Goal: Task Accomplishment & Management: Use online tool/utility

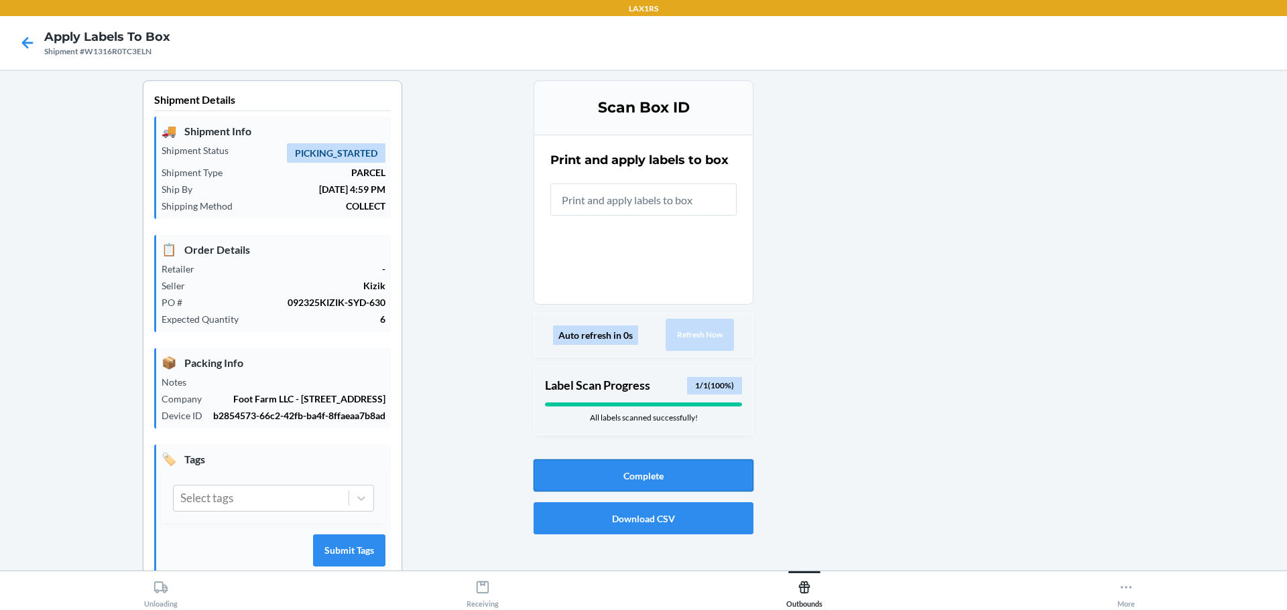
click at [592, 468] on button "Complete" at bounding box center [643, 476] width 220 height 32
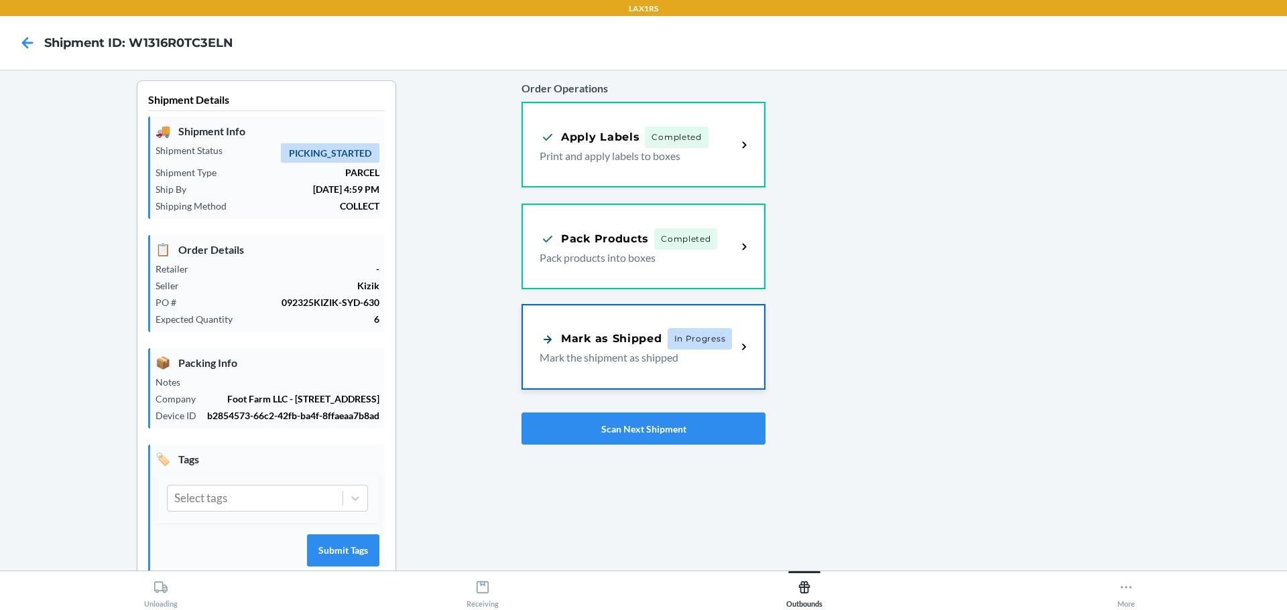
click at [580, 342] on div "Mark as Shipped" at bounding box center [600, 339] width 123 height 17
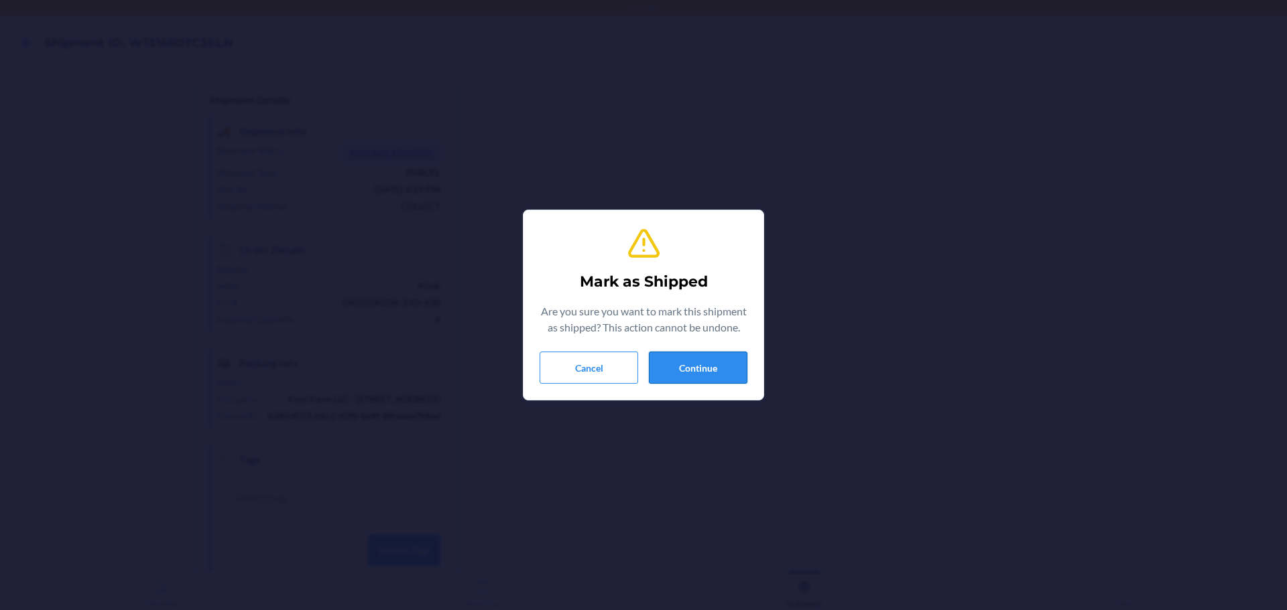
click at [722, 381] on button "Continue" at bounding box center [698, 368] width 99 height 32
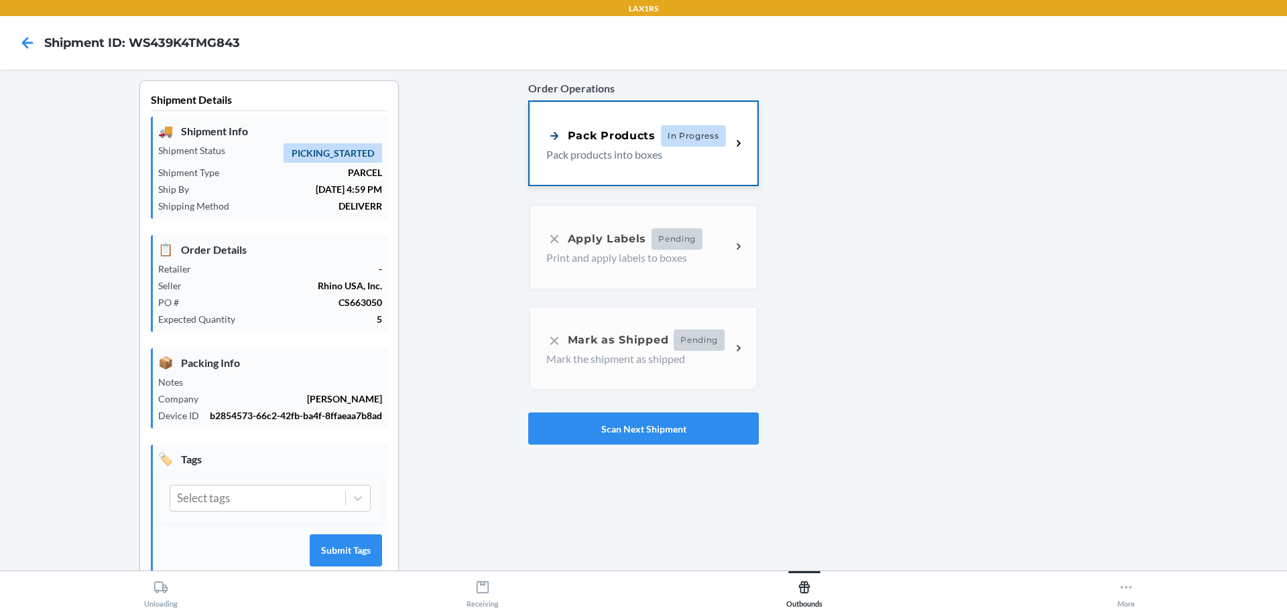
click at [610, 154] on p "Pack products into boxes" at bounding box center [633, 155] width 174 height 16
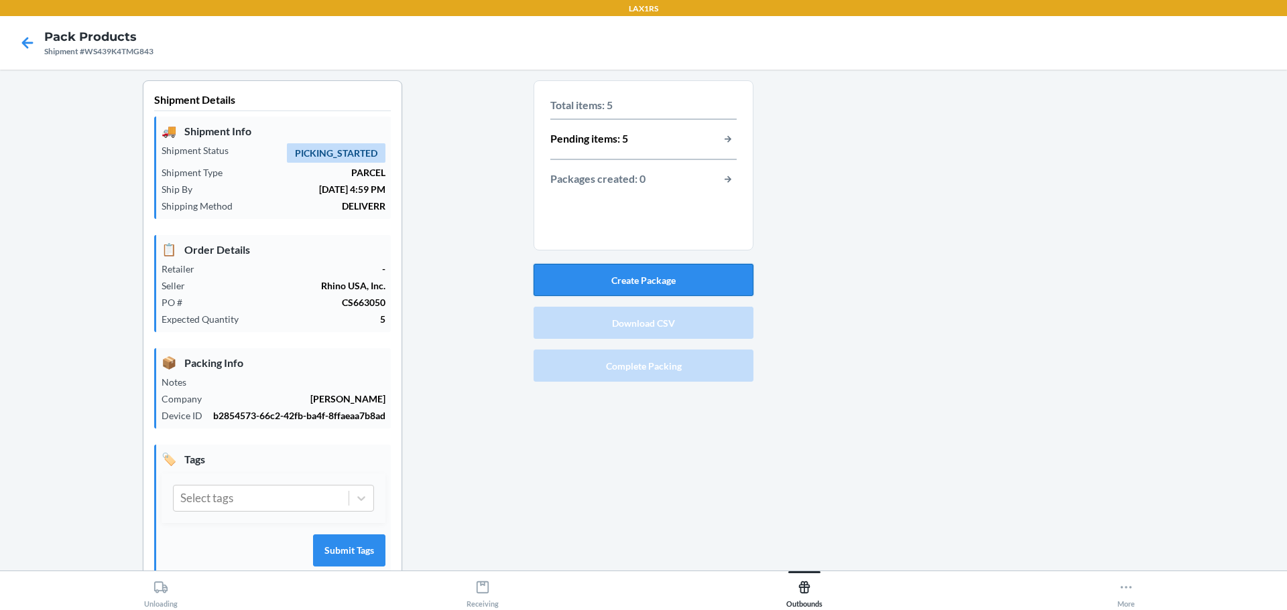
click at [635, 272] on button "Create Package" at bounding box center [643, 280] width 220 height 32
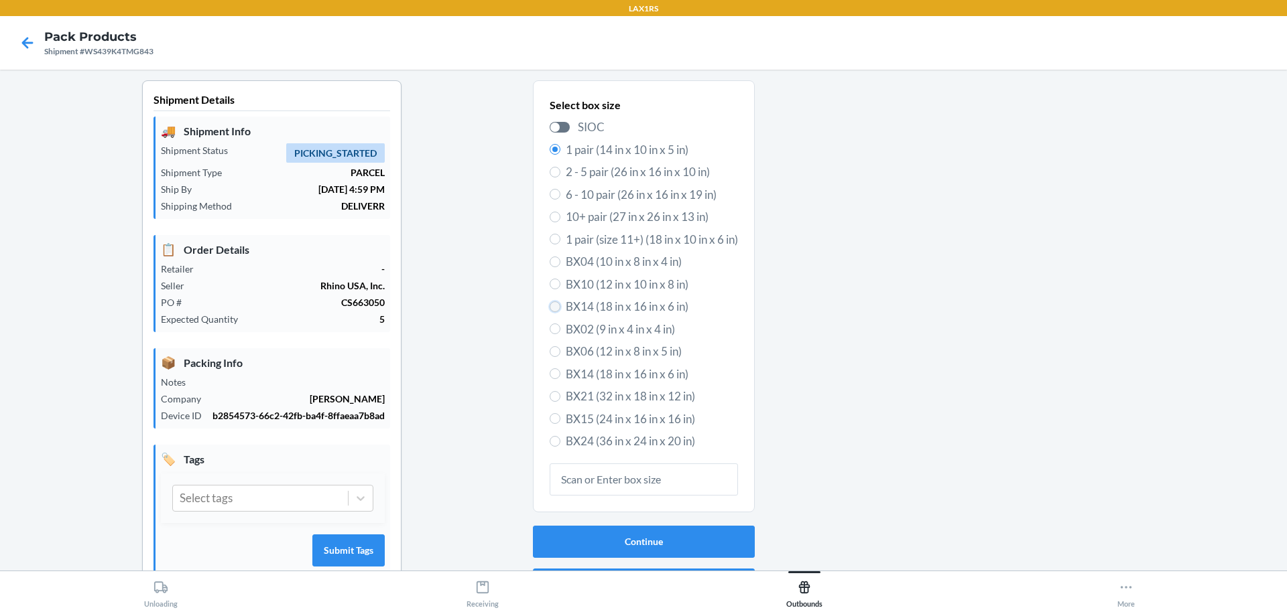
click at [550, 302] on input "BX14 (18 in x 16 in x 6 in)" at bounding box center [555, 307] width 11 height 11
radio input "true"
radio input "false"
click at [628, 547] on button "Continue" at bounding box center [644, 542] width 222 height 32
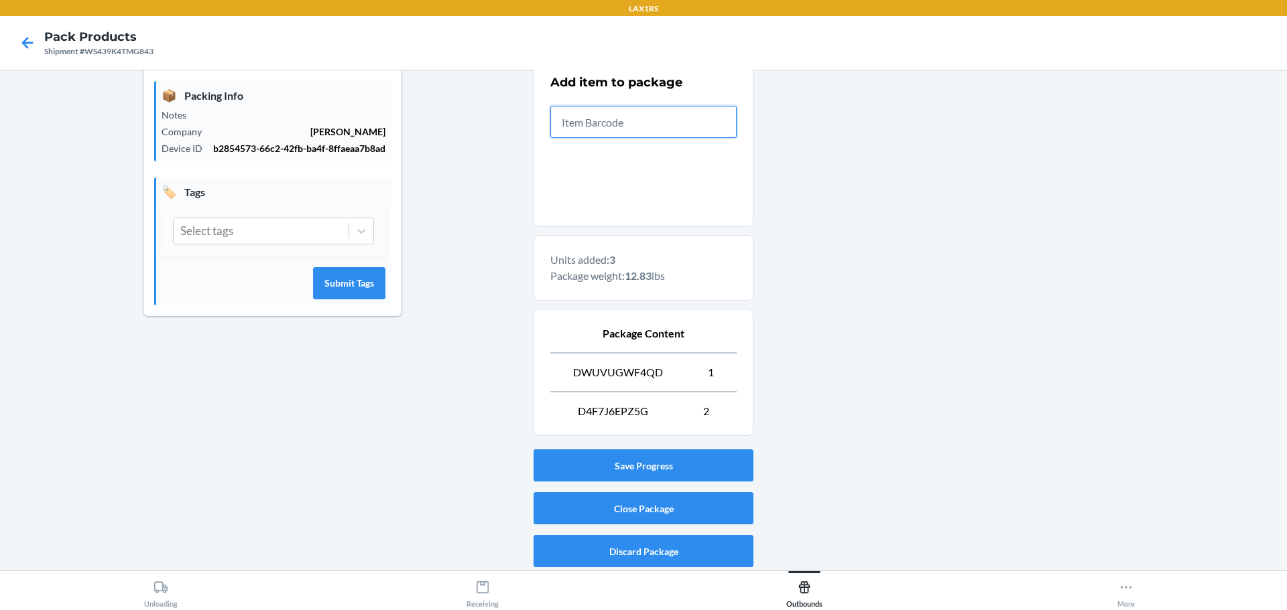
scroll to position [269, 0]
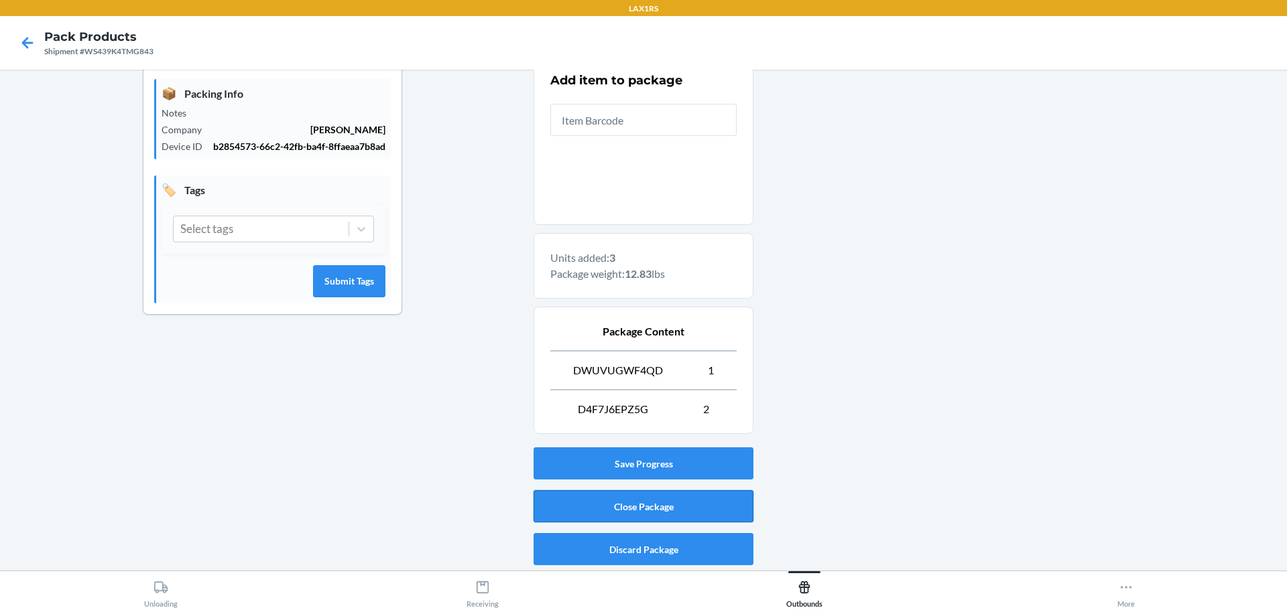
click at [650, 513] on button "Close Package" at bounding box center [643, 507] width 220 height 32
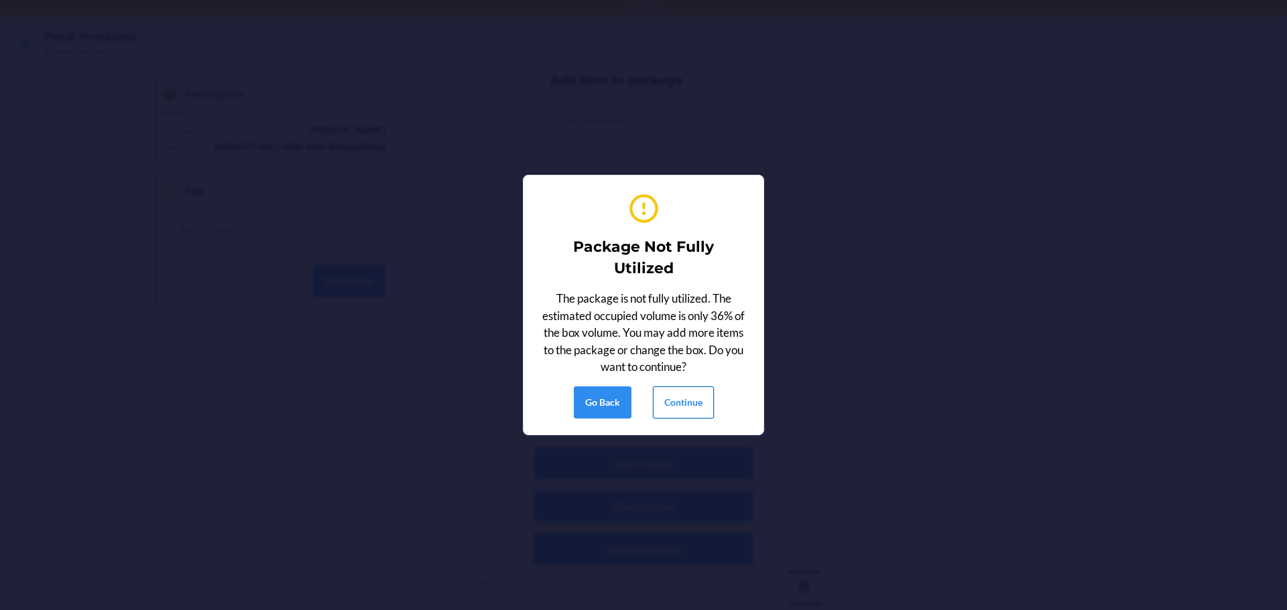
click at [690, 398] on button "Continue" at bounding box center [683, 403] width 61 height 32
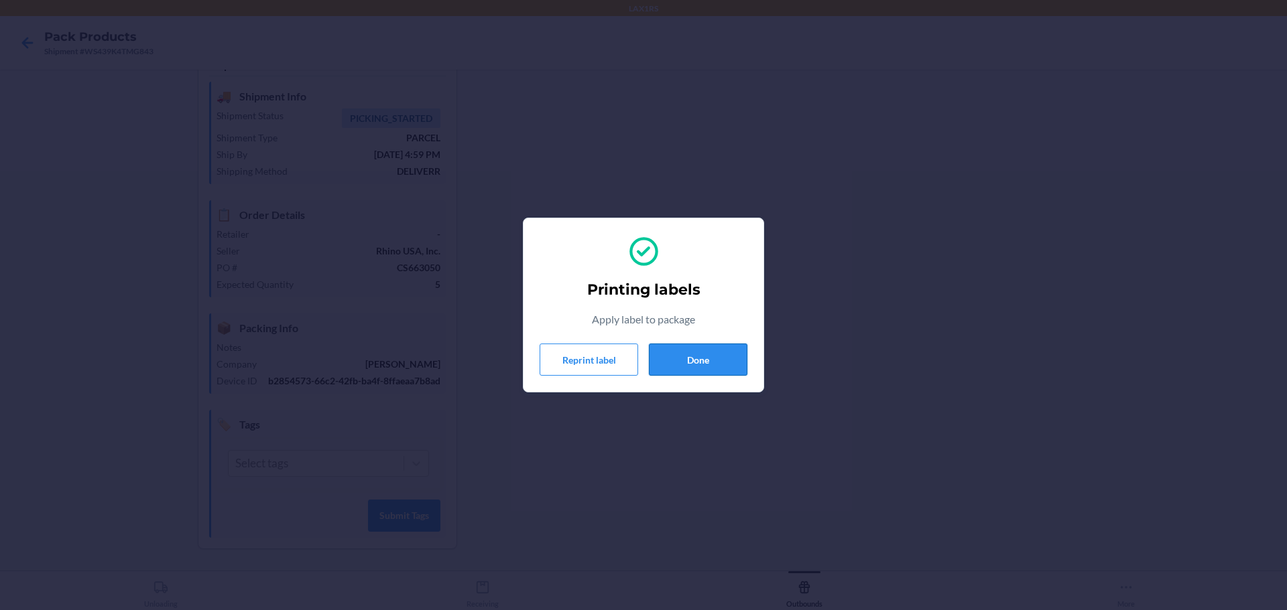
click at [718, 371] on button "Done" at bounding box center [698, 360] width 99 height 32
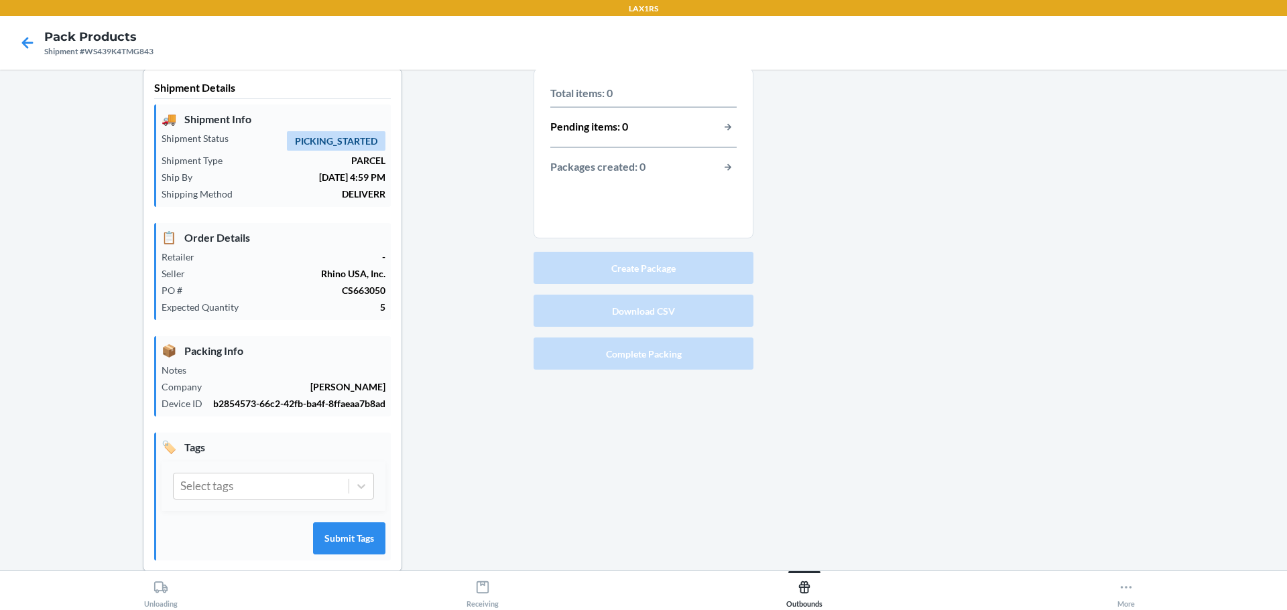
scroll to position [0, 0]
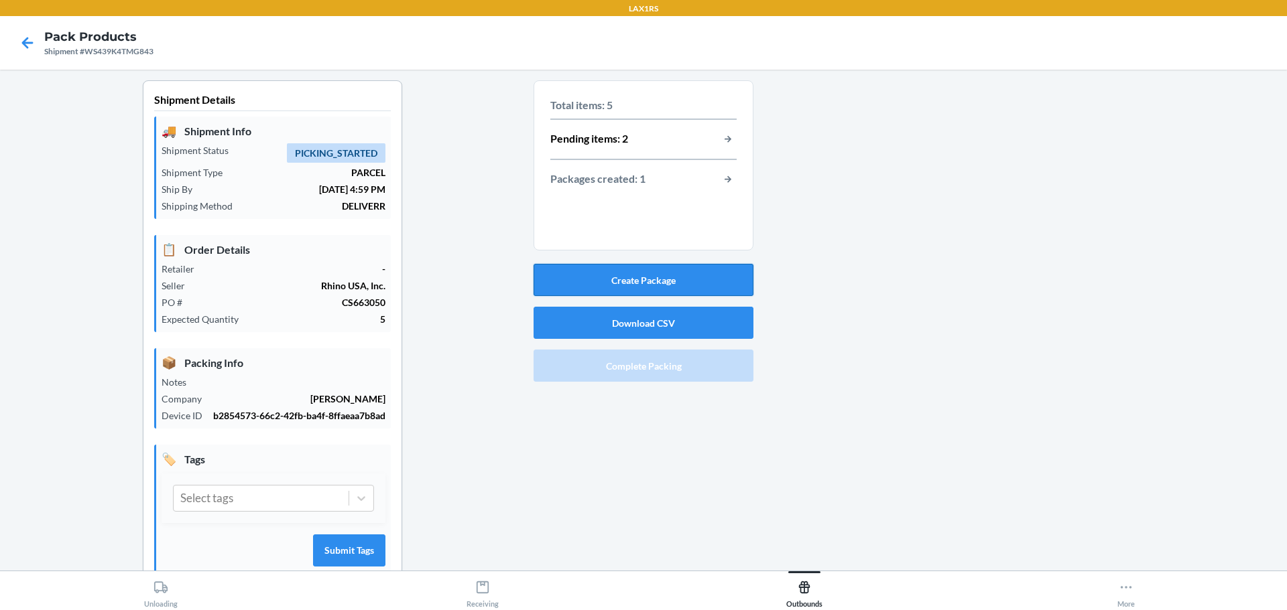
click at [631, 272] on button "Create Package" at bounding box center [643, 280] width 220 height 32
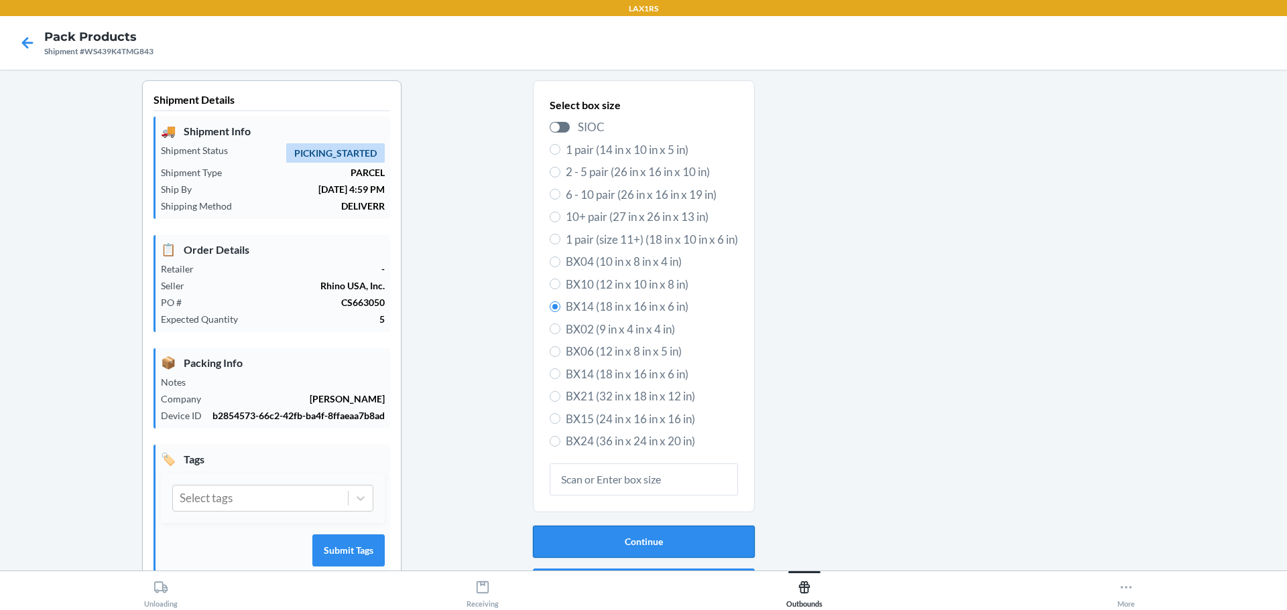
click at [626, 541] on button "Continue" at bounding box center [644, 542] width 222 height 32
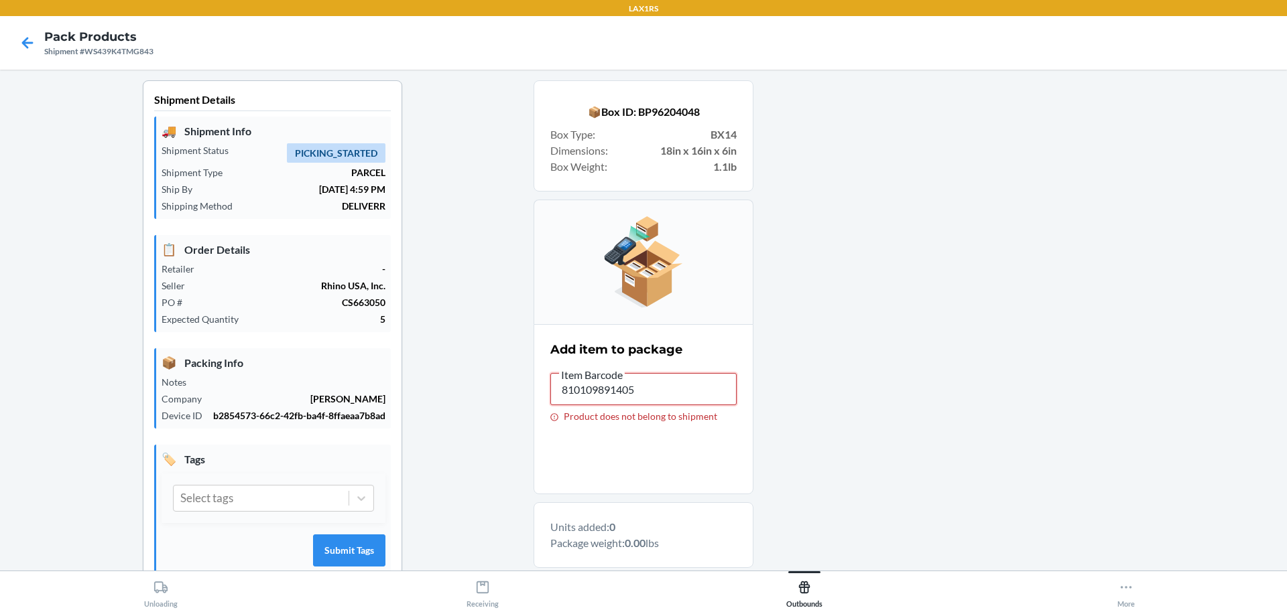
drag, startPoint x: 661, startPoint y: 389, endPoint x: 379, endPoint y: 386, distance: 281.5
click at [387, 390] on div "Shipment Details 🚚 Shipment Info Shipment Status PICKING_STARTED Shipment Type …" at bounding box center [643, 427] width 1265 height 694
type input "D7SNLZWH7NT"
type input "DT85ZGCK3ZG"
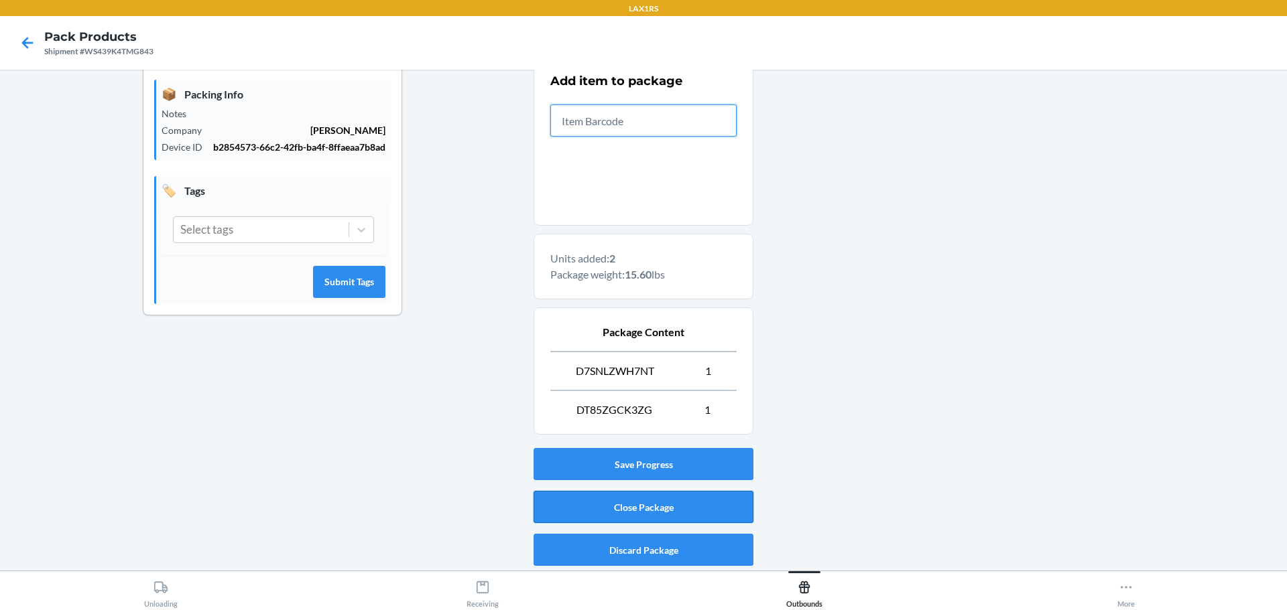
scroll to position [269, 0]
click at [634, 511] on button "Close Package" at bounding box center [643, 507] width 220 height 32
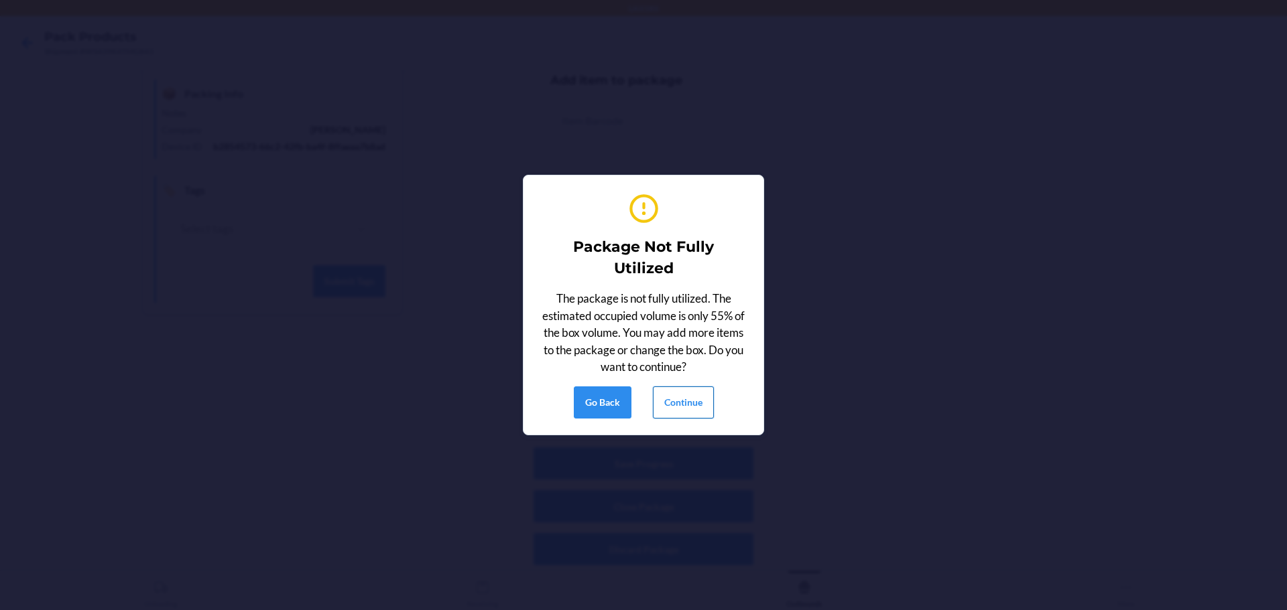
click at [702, 399] on button "Continue" at bounding box center [683, 403] width 61 height 32
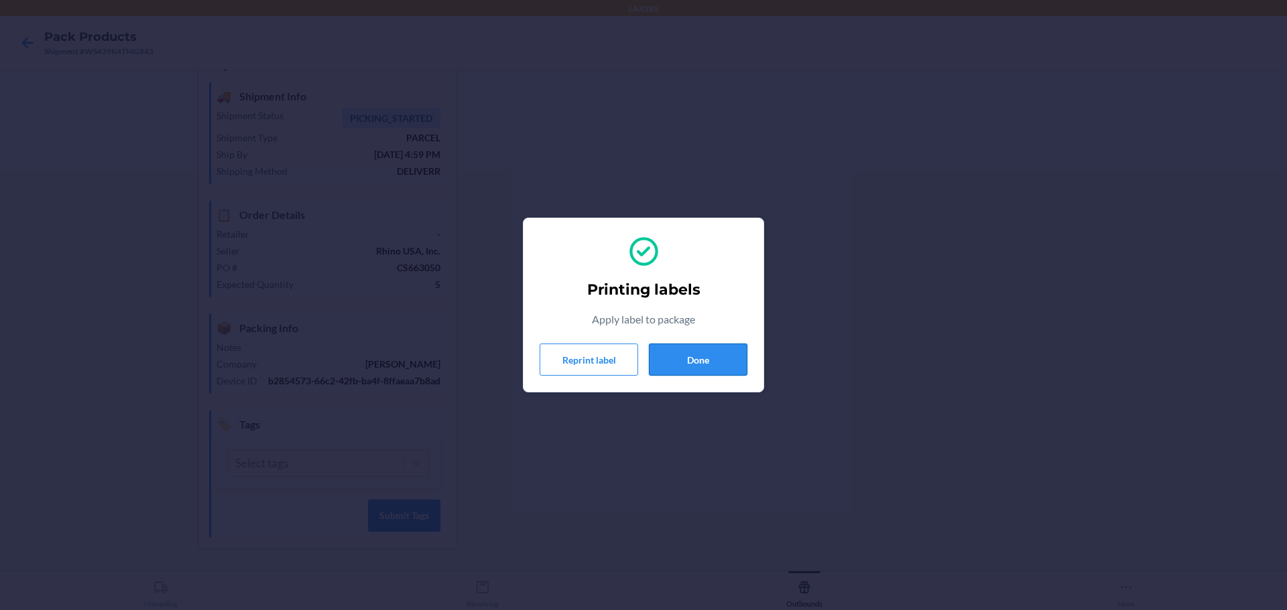
click at [719, 360] on button "Done" at bounding box center [698, 360] width 99 height 32
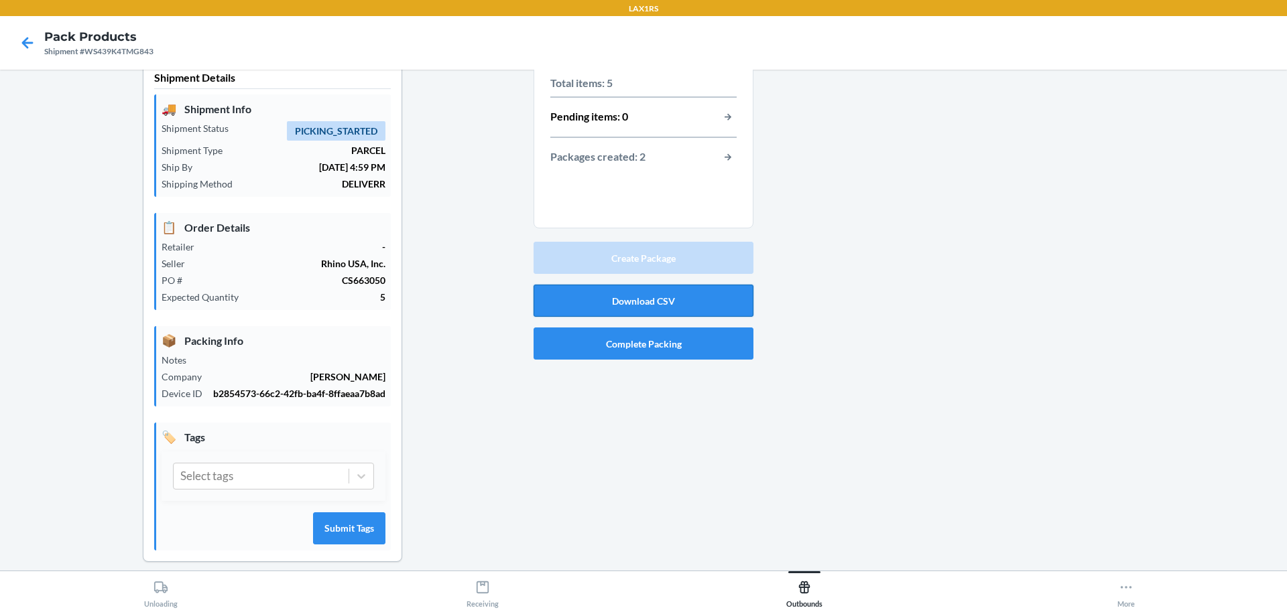
scroll to position [0, 0]
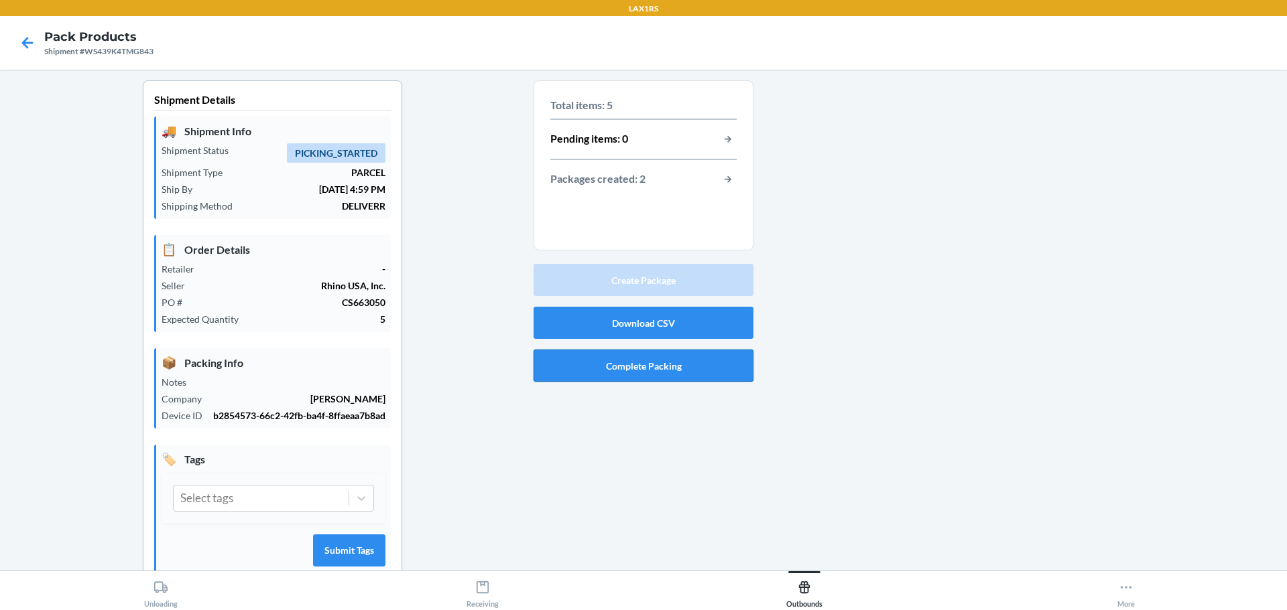
click at [653, 363] on button "Complete Packing" at bounding box center [643, 366] width 220 height 32
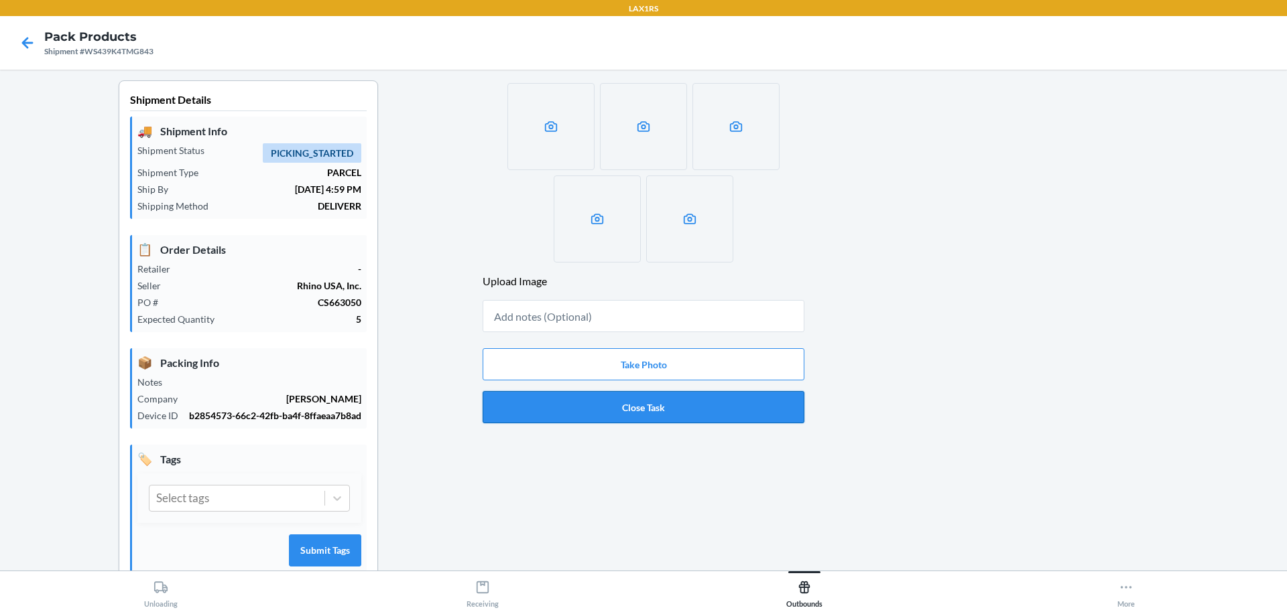
click at [657, 402] on button "Close Task" at bounding box center [643, 407] width 322 height 32
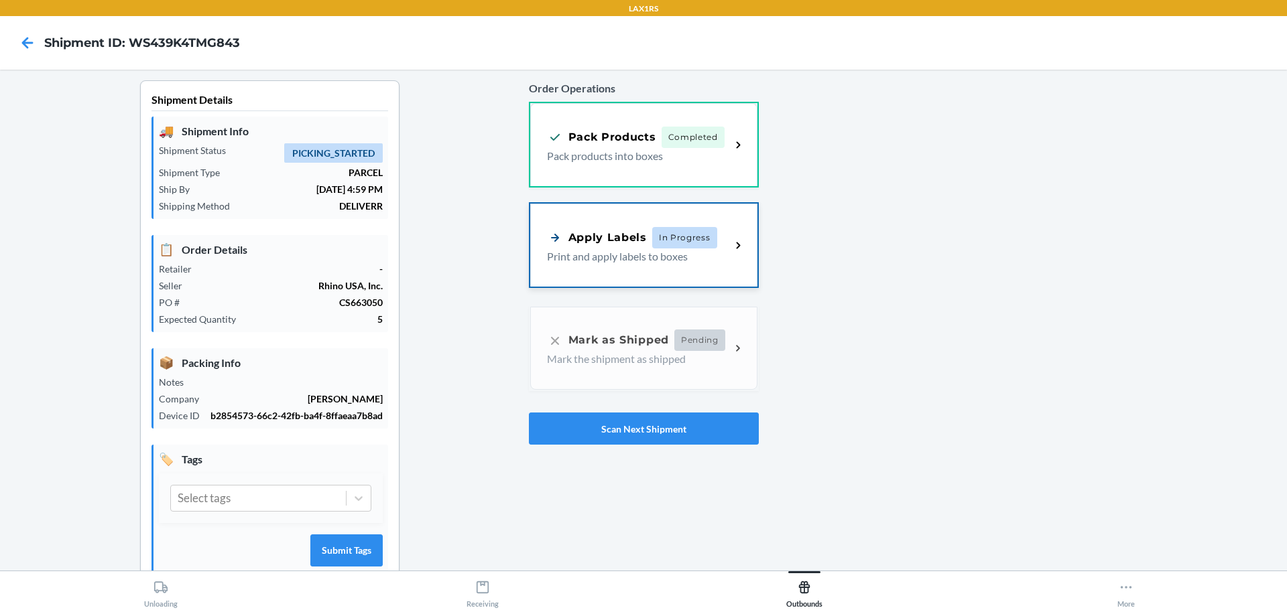
click at [566, 249] on p "Print and apply labels to boxes" at bounding box center [634, 257] width 174 height 16
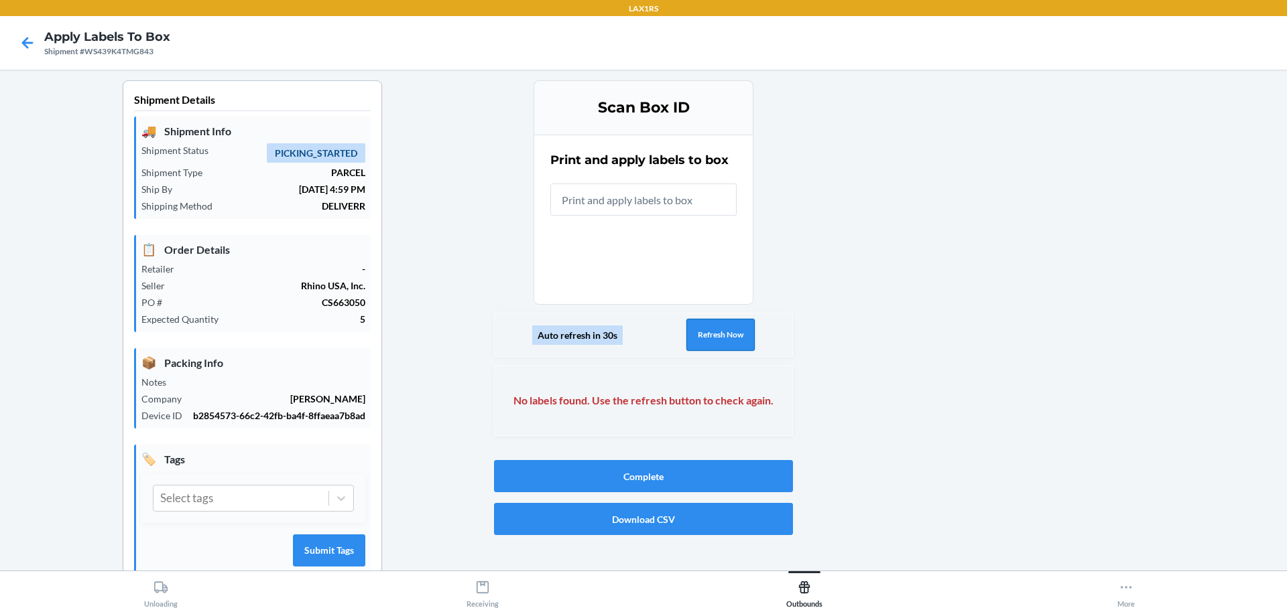
click at [701, 336] on button "Refresh Now" at bounding box center [720, 335] width 68 height 32
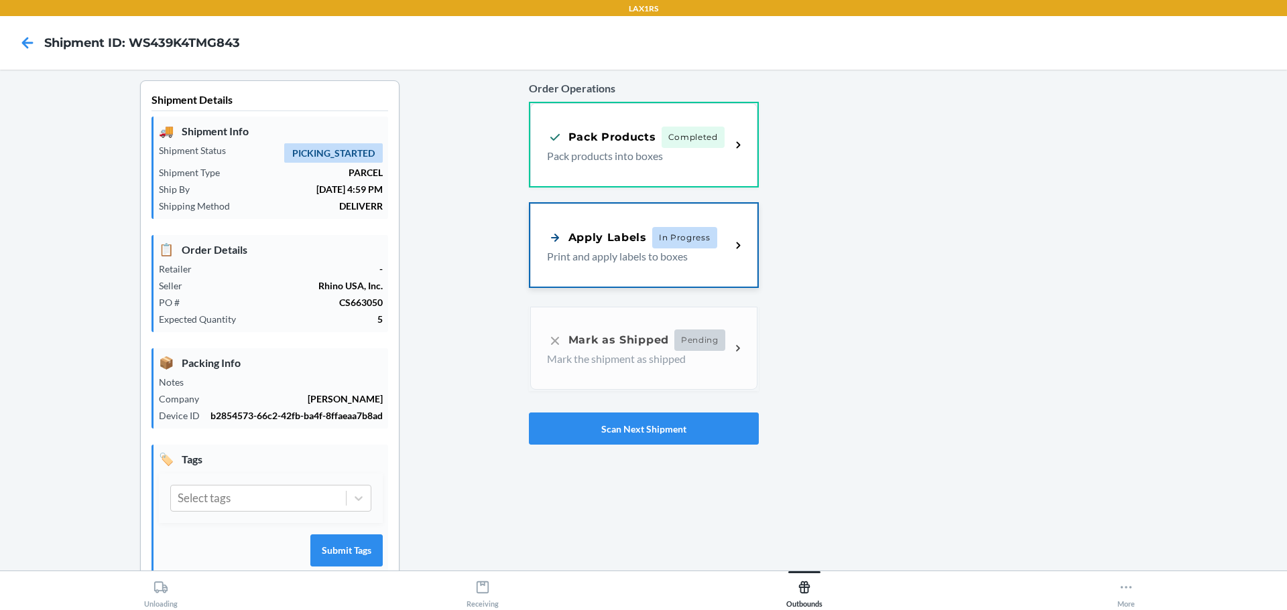
click at [592, 249] on p "Print and apply labels to boxes" at bounding box center [634, 257] width 174 height 16
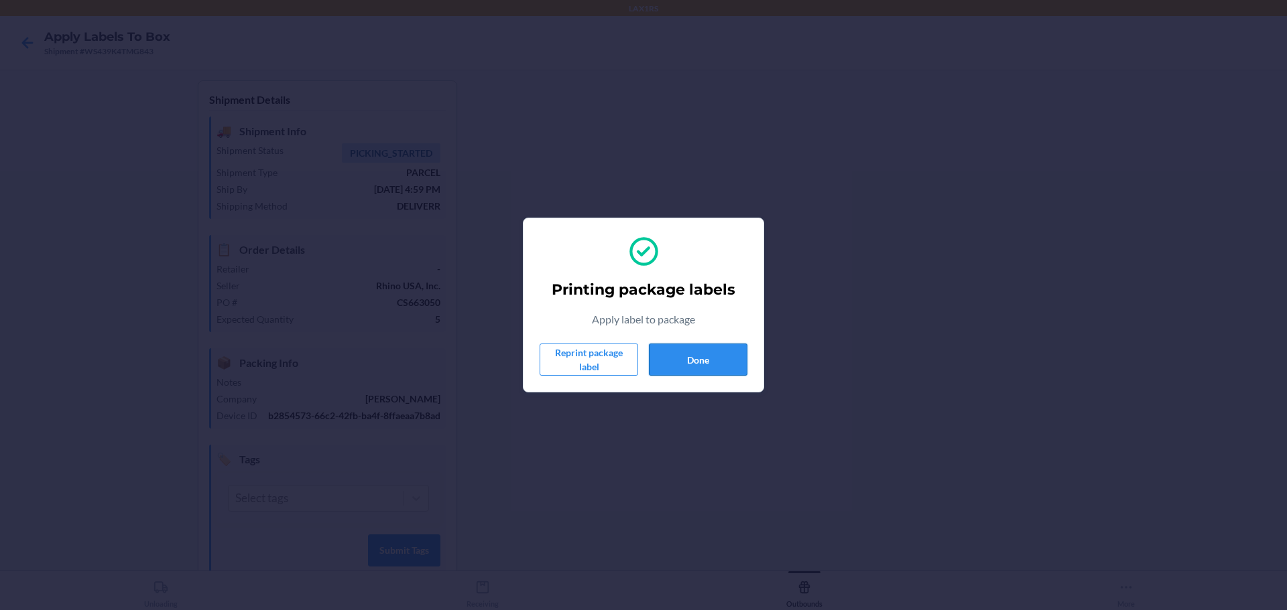
click at [688, 359] on button "Done" at bounding box center [698, 360] width 99 height 32
click at [706, 363] on button "Done" at bounding box center [698, 360] width 99 height 32
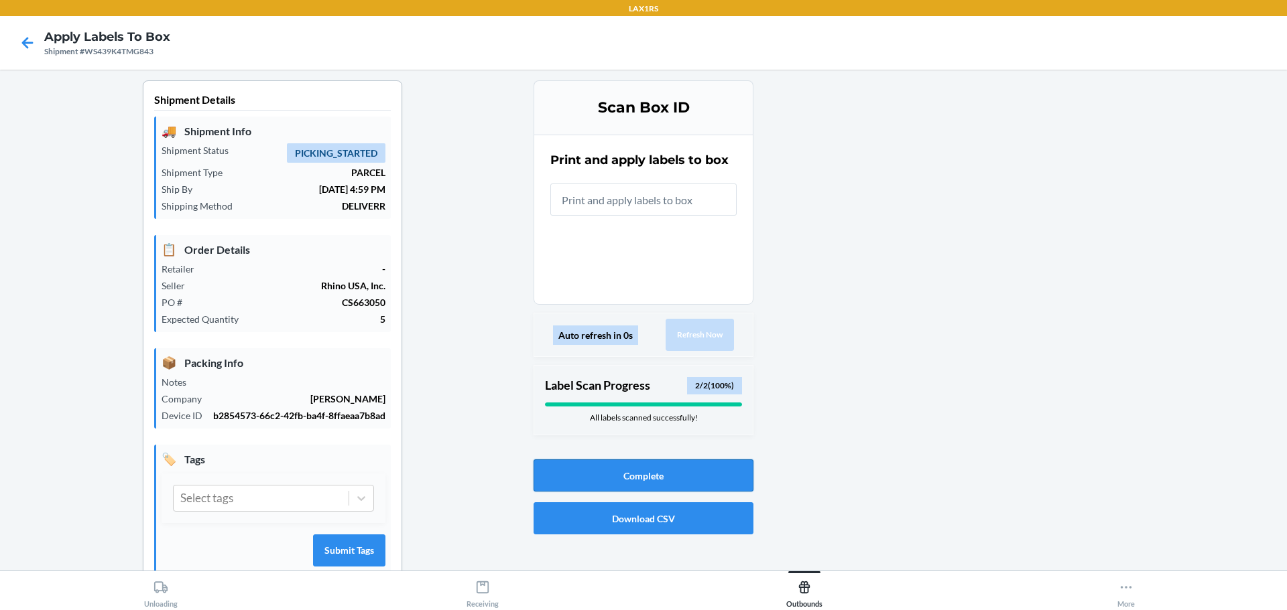
click at [698, 480] on button "Complete" at bounding box center [643, 476] width 220 height 32
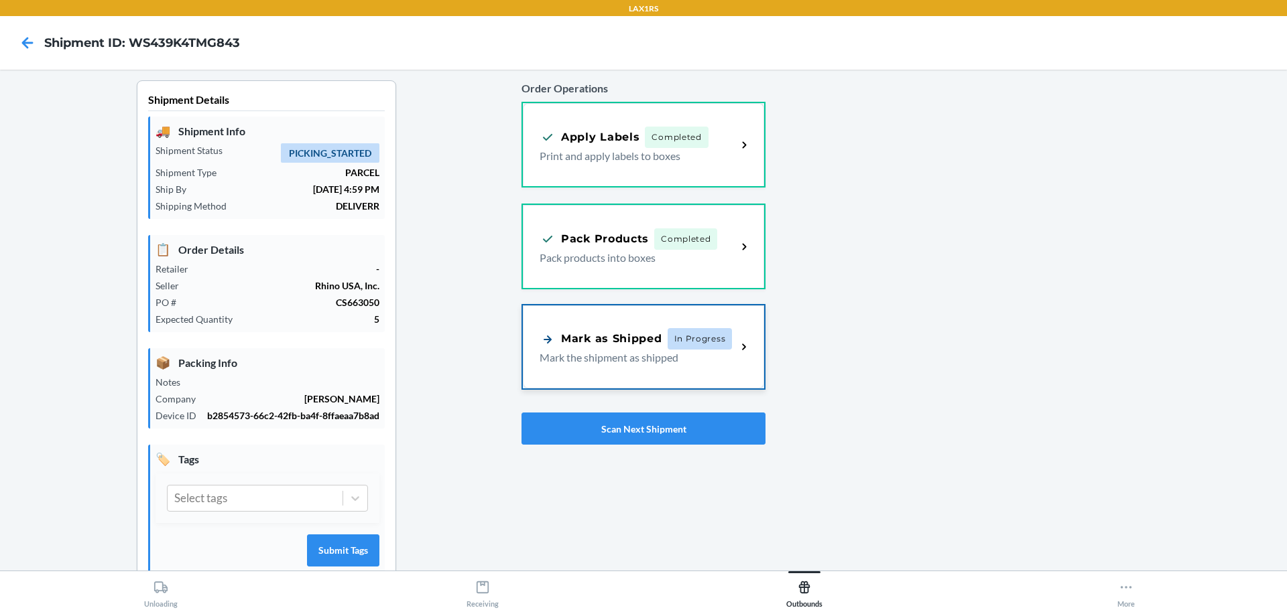
click at [601, 343] on div "Mark as Shipped" at bounding box center [600, 339] width 123 height 17
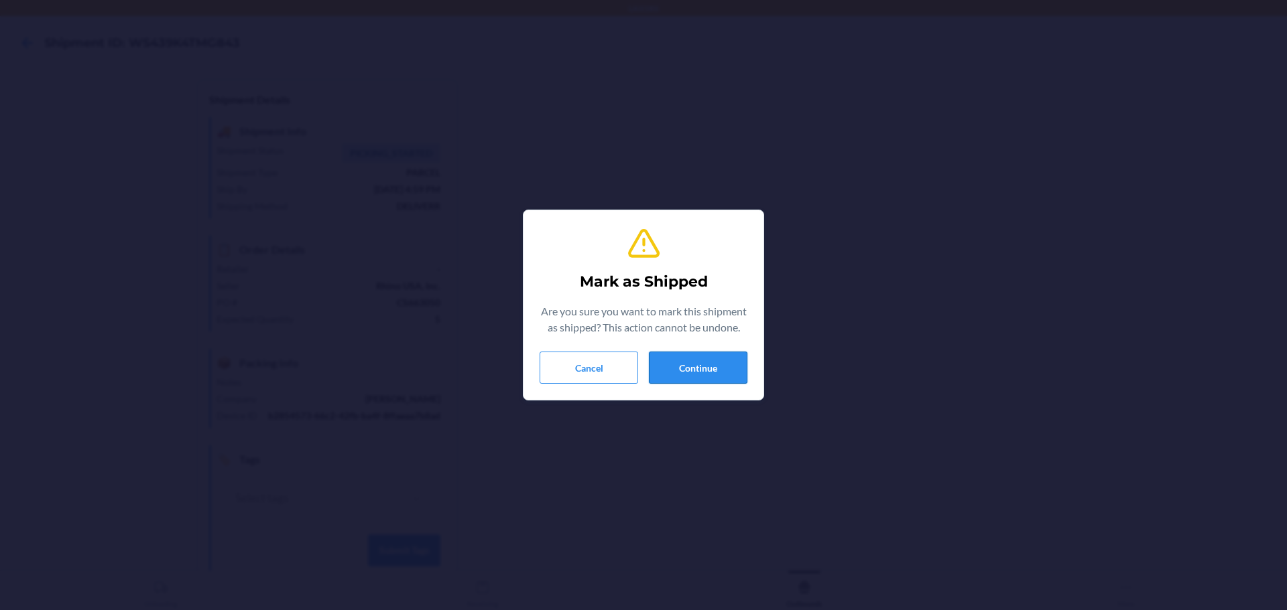
drag, startPoint x: 705, startPoint y: 361, endPoint x: 695, endPoint y: 357, distance: 10.8
click at [706, 361] on button "Continue" at bounding box center [698, 368] width 99 height 32
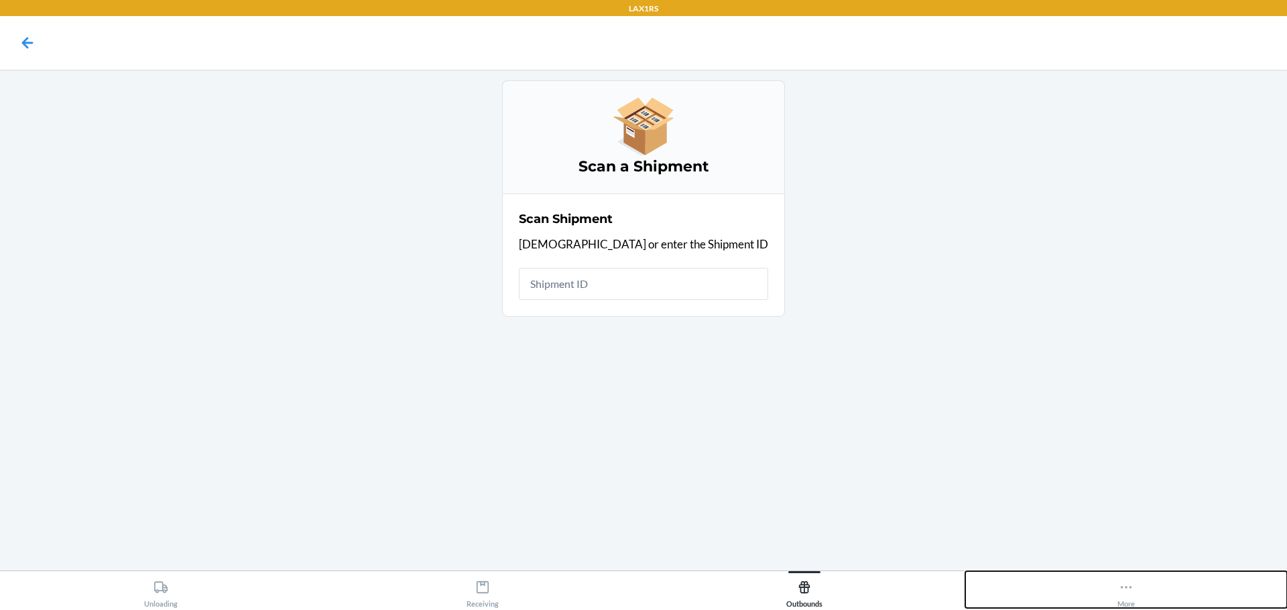
click at [1126, 587] on icon at bounding box center [1125, 587] width 15 height 15
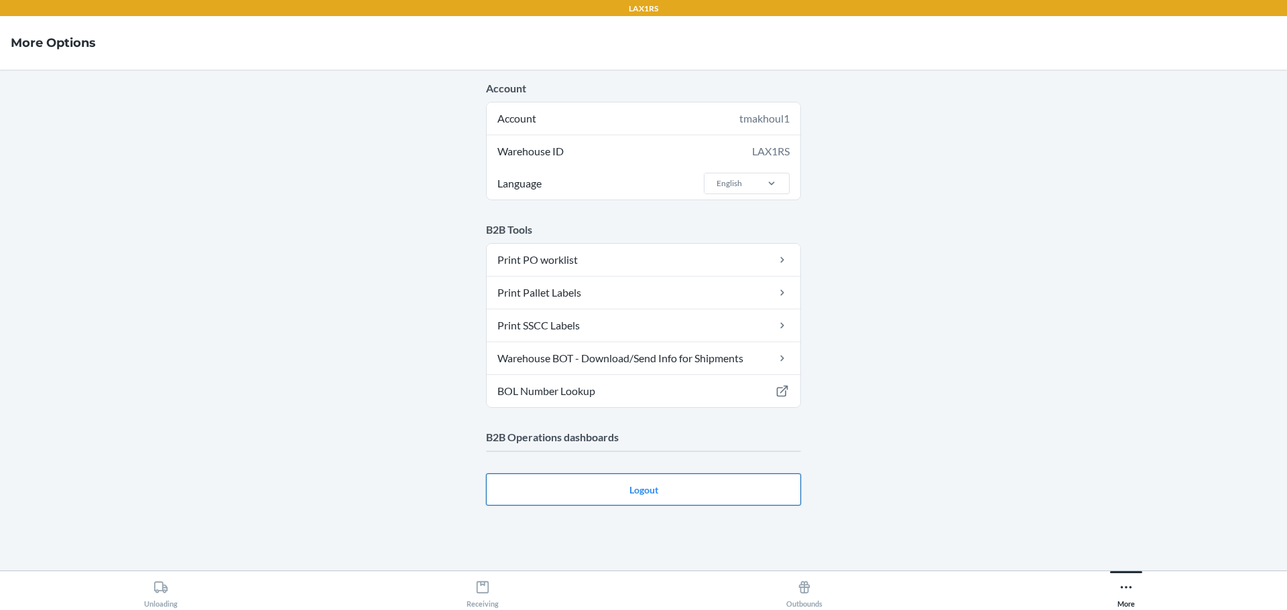
click at [740, 486] on button "Logout" at bounding box center [643, 490] width 315 height 32
